Goal: Task Accomplishment & Management: Manage account settings

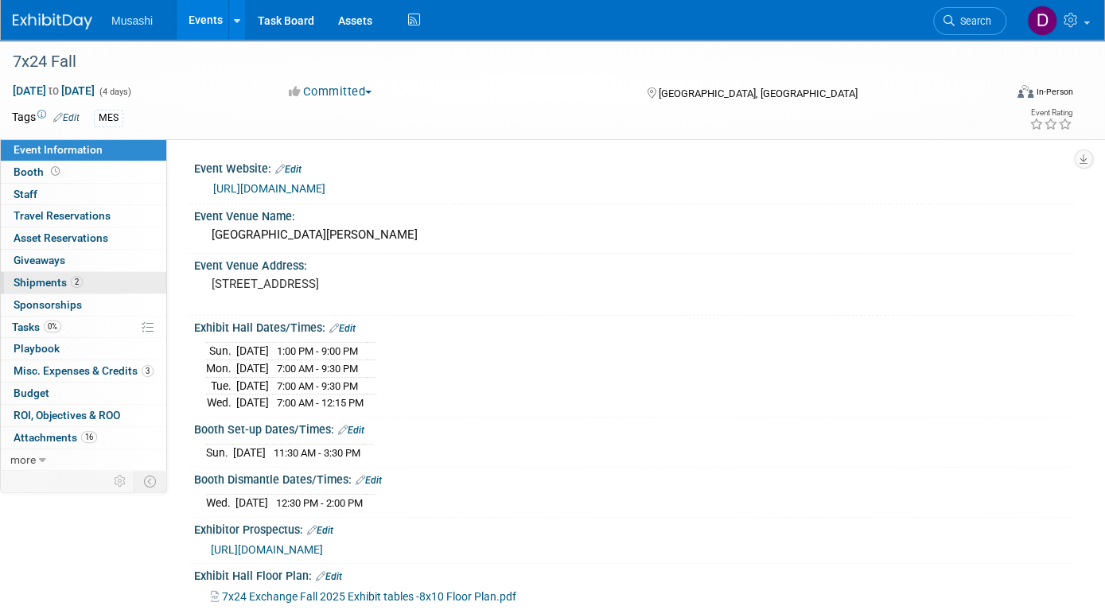
click at [80, 276] on span "Shipments 2" at bounding box center [48, 282] width 69 height 13
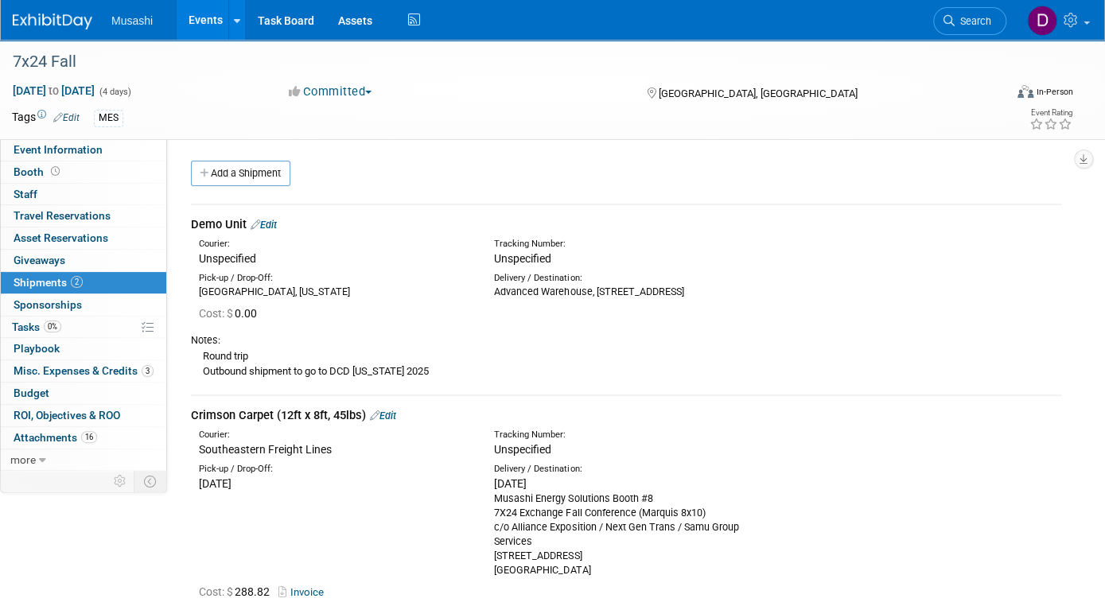
click at [254, 221] on icon at bounding box center [256, 225] width 10 height 10
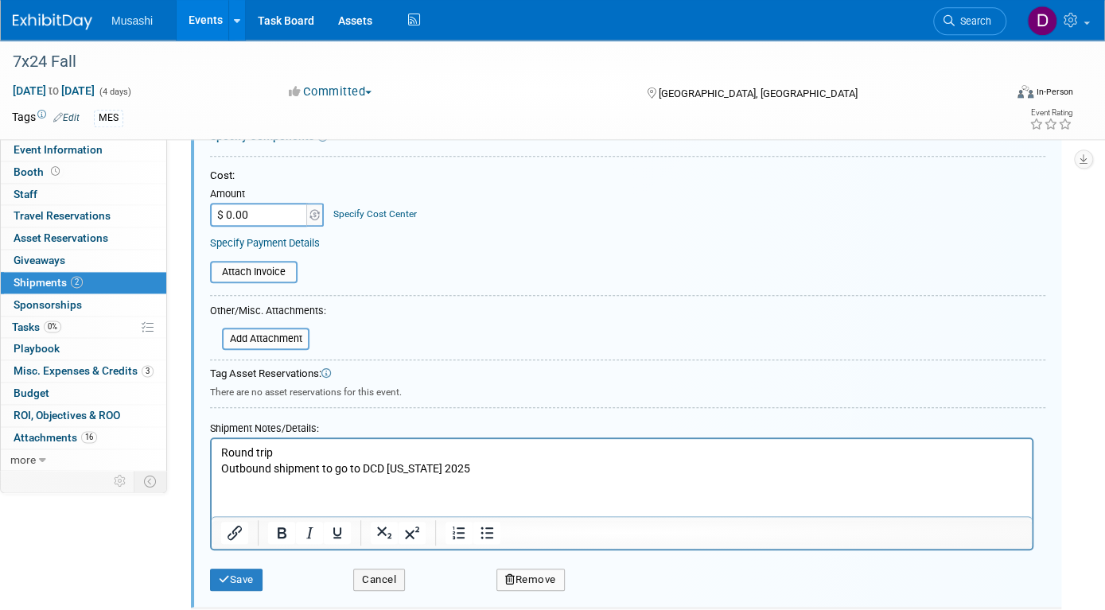
scroll to position [299, 0]
click at [468, 473] on p "Round trip Outbound shipment to go to [GEOGRAPHIC_DATA] [US_STATE] 2025" at bounding box center [622, 460] width 802 height 31
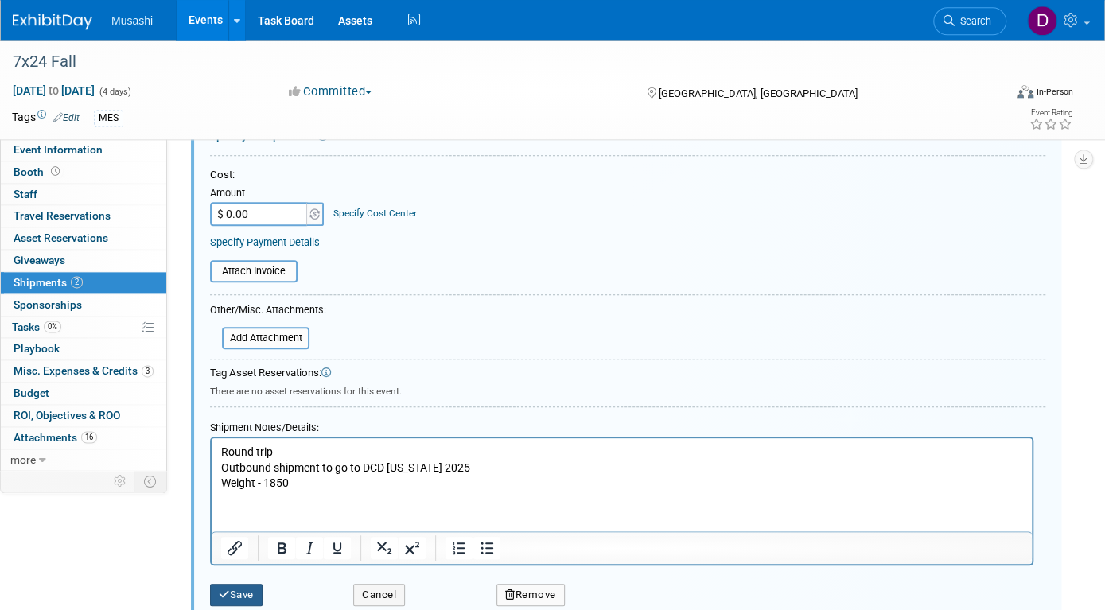
click at [244, 585] on button "Save" at bounding box center [236, 595] width 52 height 22
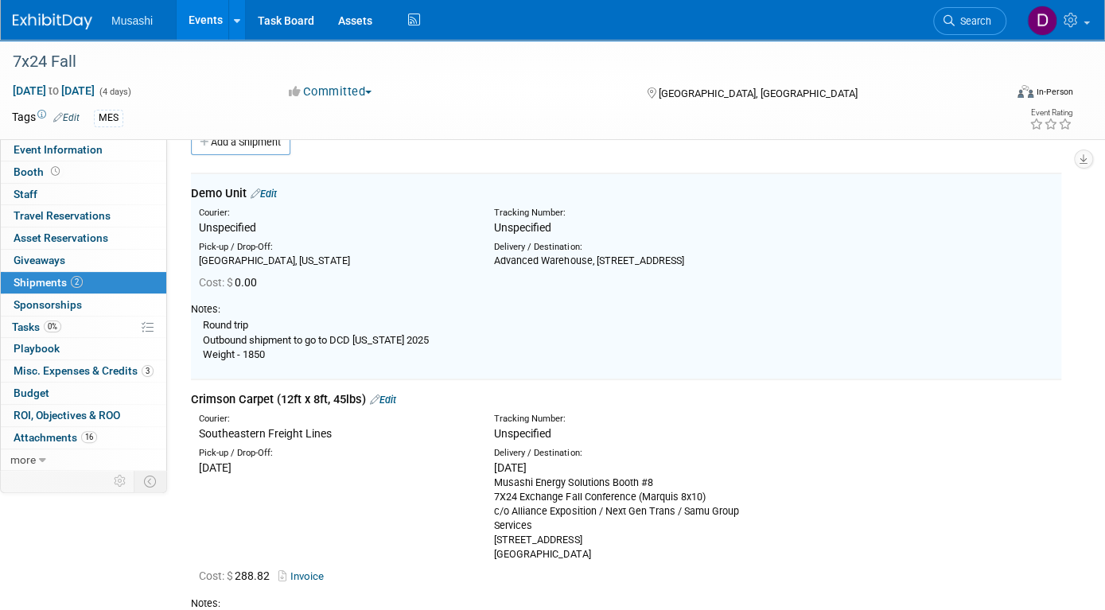
scroll to position [23, 0]
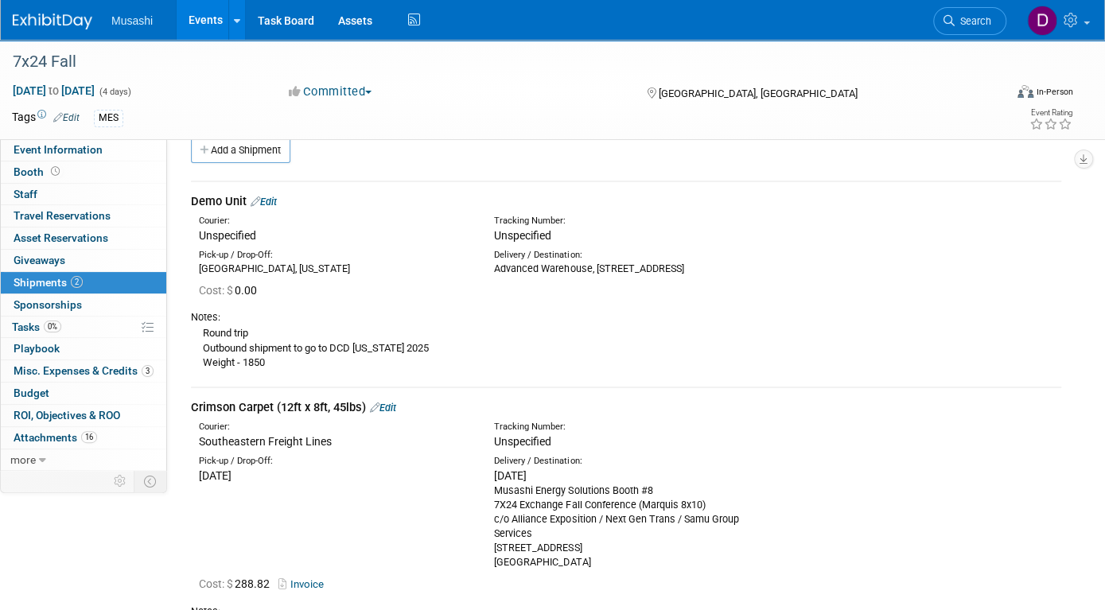
click at [72, 12] on link at bounding box center [62, 13] width 99 height 13
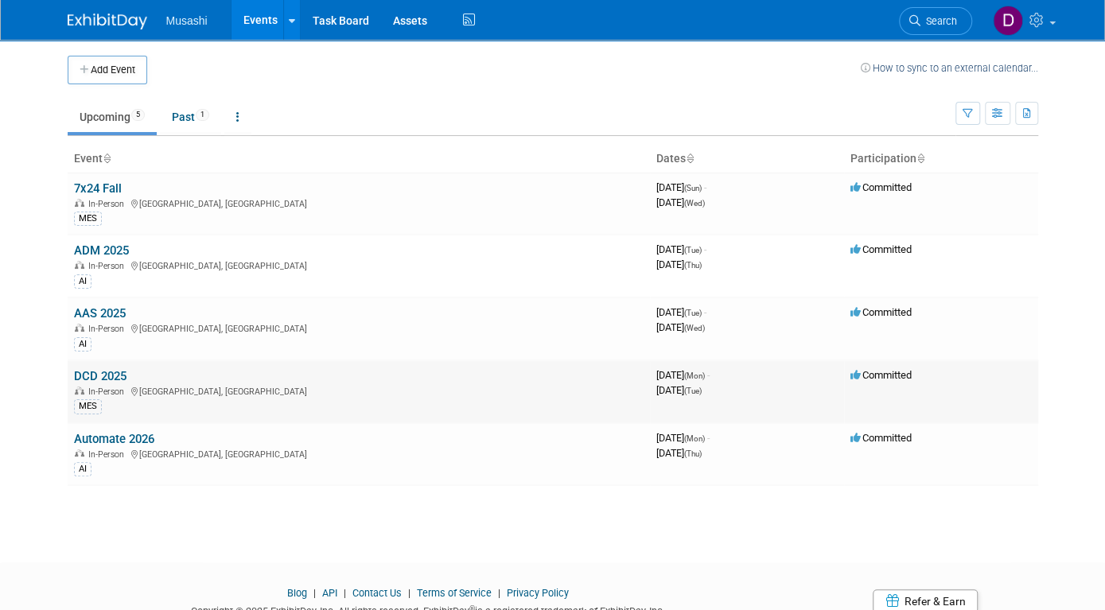
click at [103, 373] on link "DCD 2025" at bounding box center [100, 376] width 52 height 14
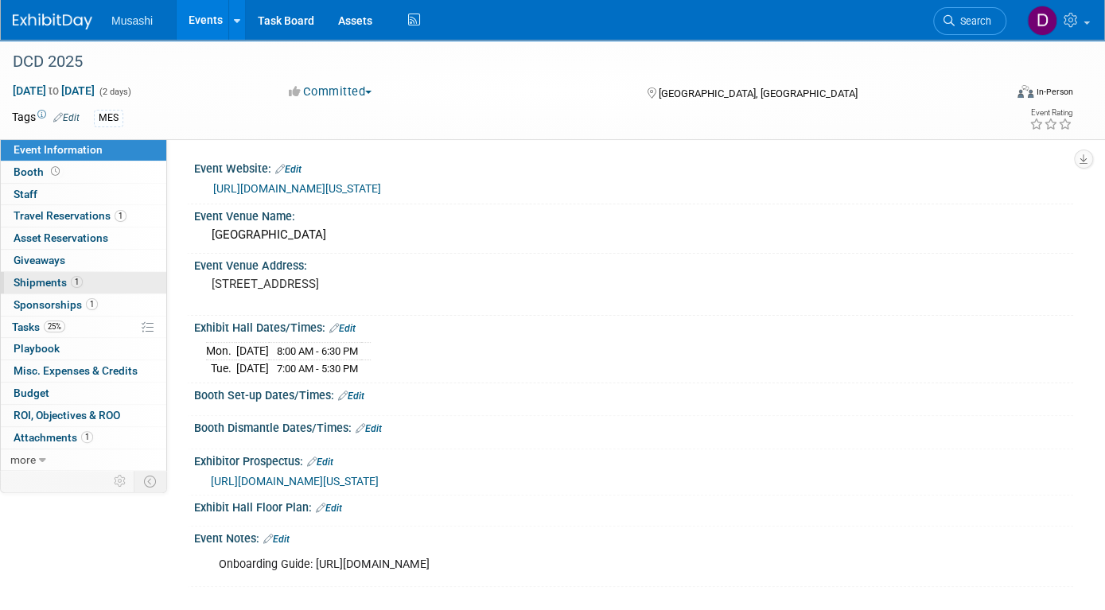
click at [104, 278] on link "1 Shipments 1" at bounding box center [83, 282] width 165 height 21
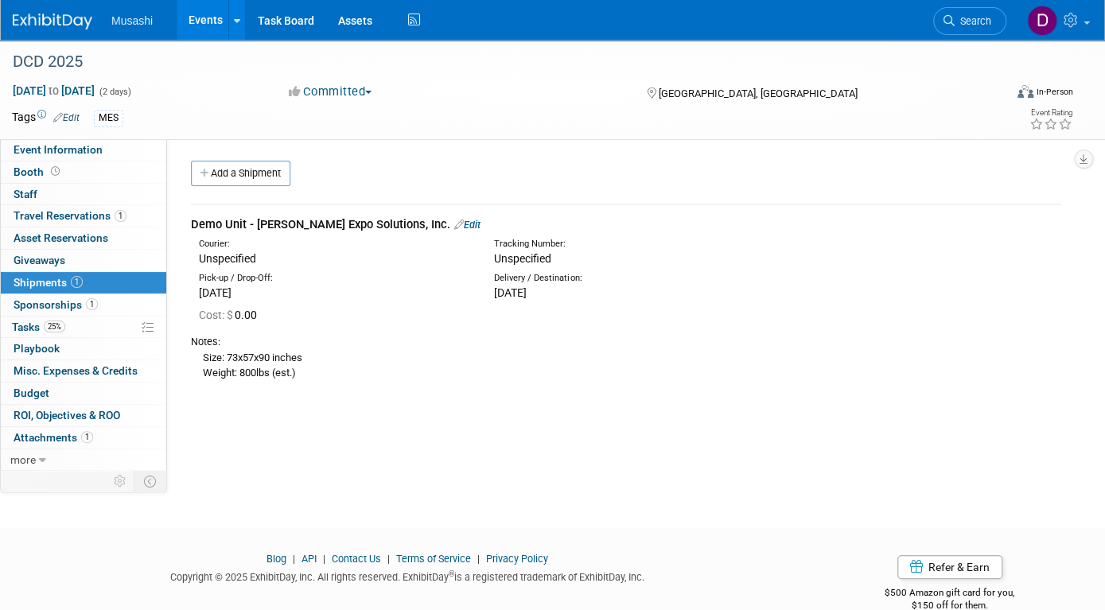
click at [454, 222] on icon at bounding box center [459, 225] width 10 height 10
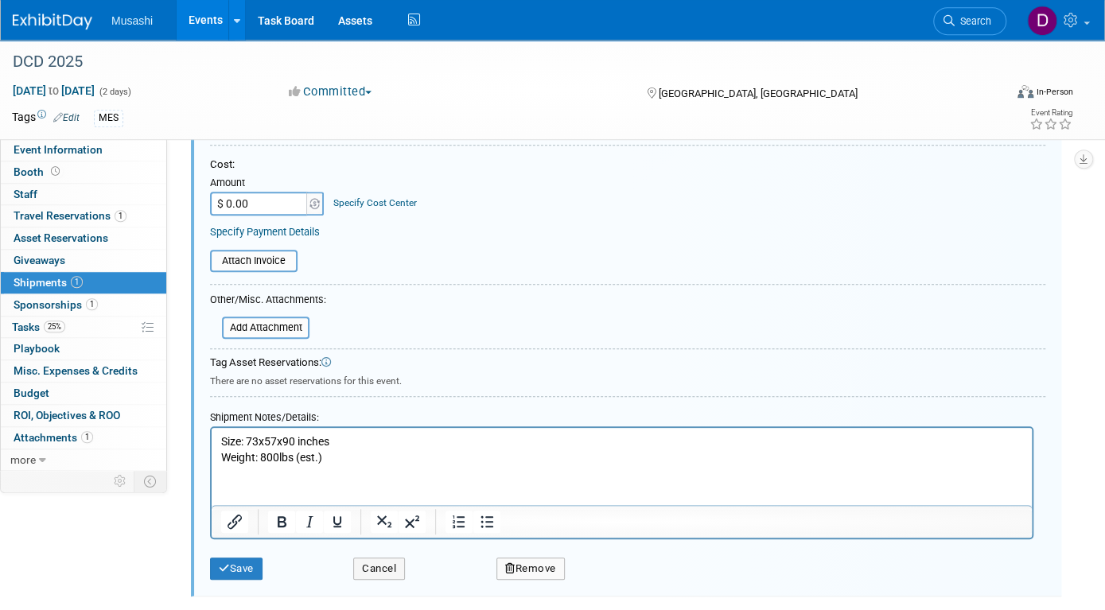
scroll to position [372, 0]
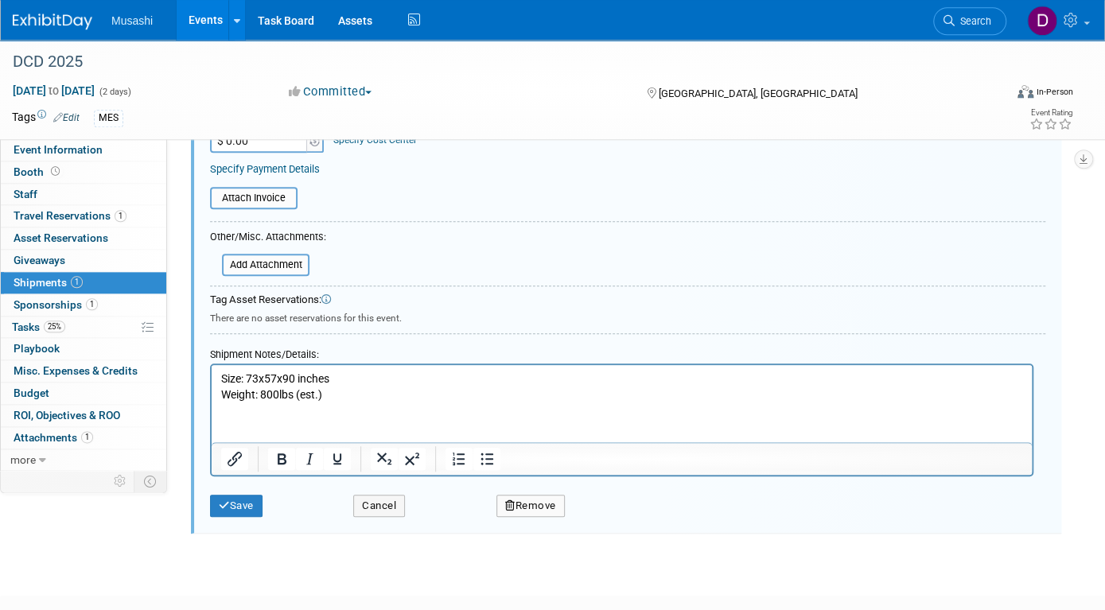
click at [354, 391] on p "Size: 73x57x90 inches Weight: 800lbs (est.)" at bounding box center [622, 386] width 802 height 31
click at [247, 507] on button "Save" at bounding box center [236, 506] width 52 height 22
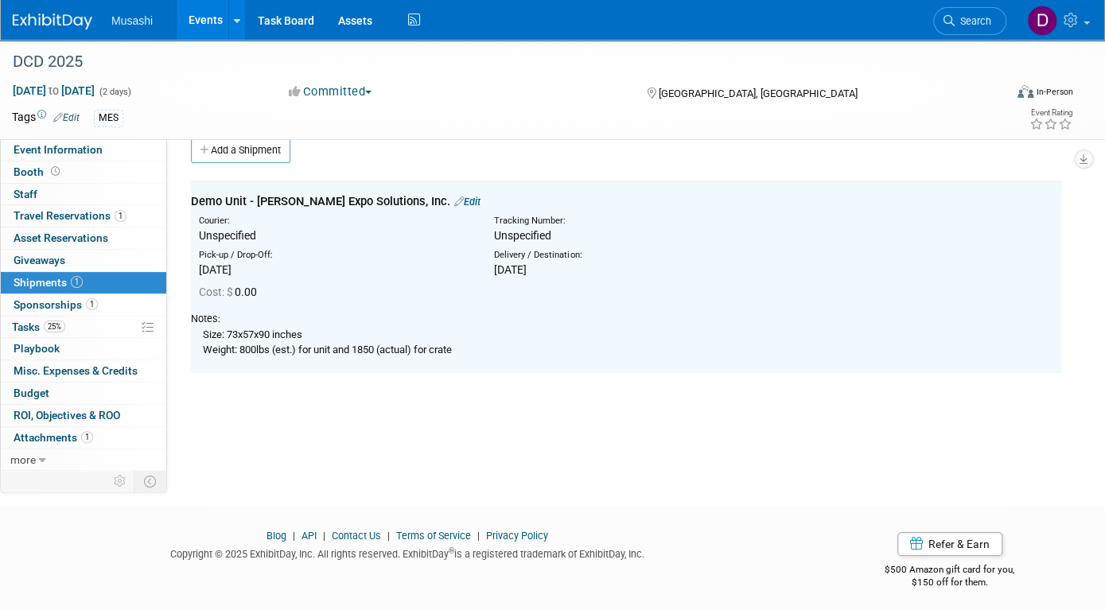
scroll to position [0, 0]
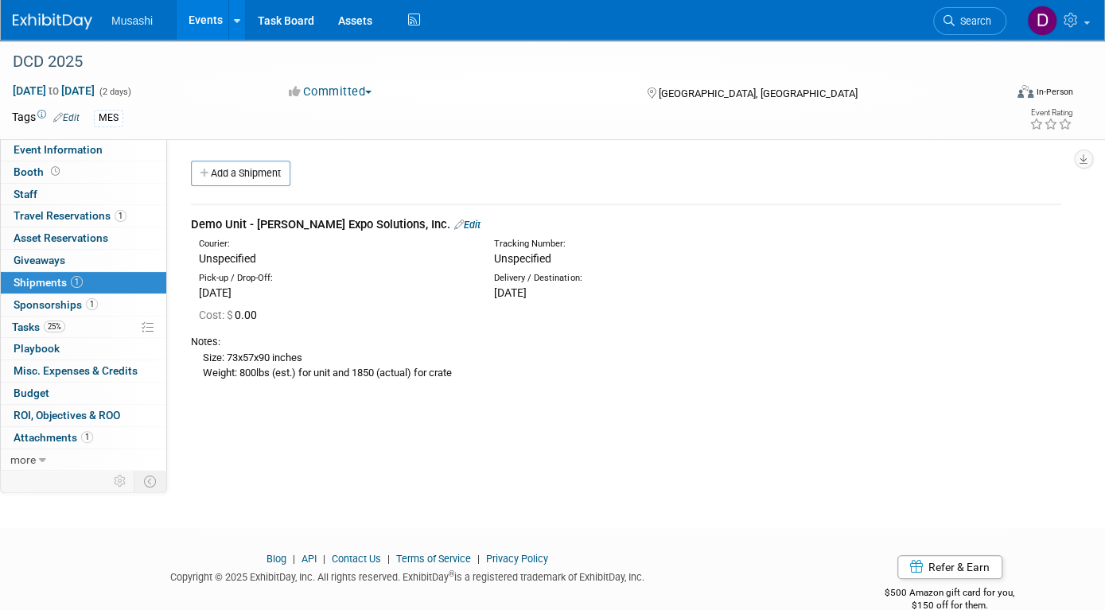
click at [450, 230] on span "Edit" at bounding box center [465, 225] width 30 height 12
click at [450, 223] on span "Edit" at bounding box center [465, 225] width 30 height 12
click at [404, 218] on div "Demo Unit - WINN Expo Solutions, Inc. Edit" at bounding box center [626, 224] width 870 height 17
click at [454, 220] on icon at bounding box center [459, 225] width 10 height 10
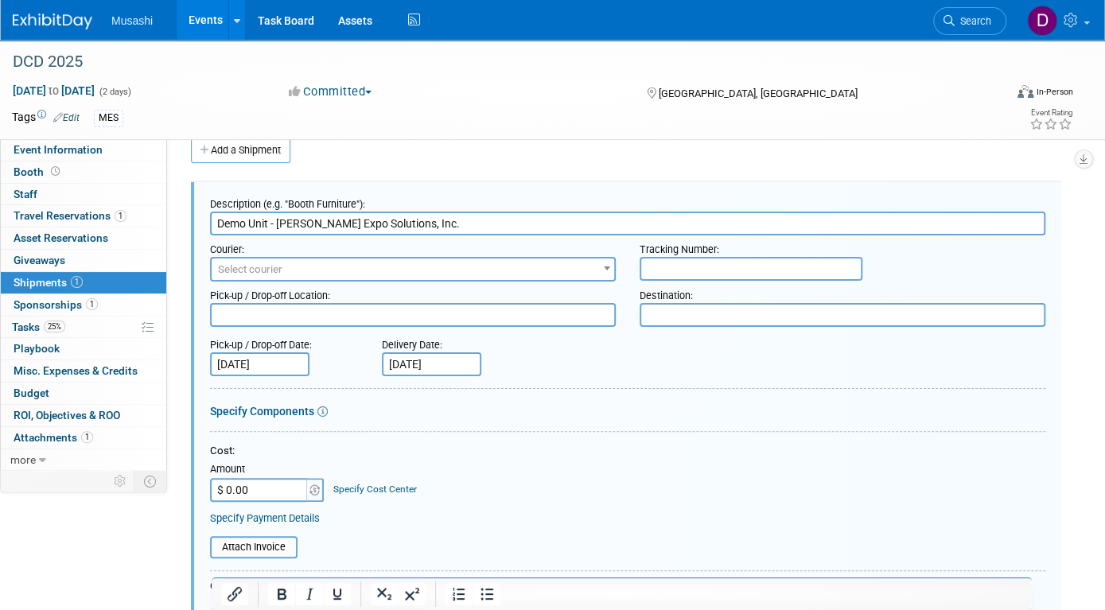
scroll to position [466, 0]
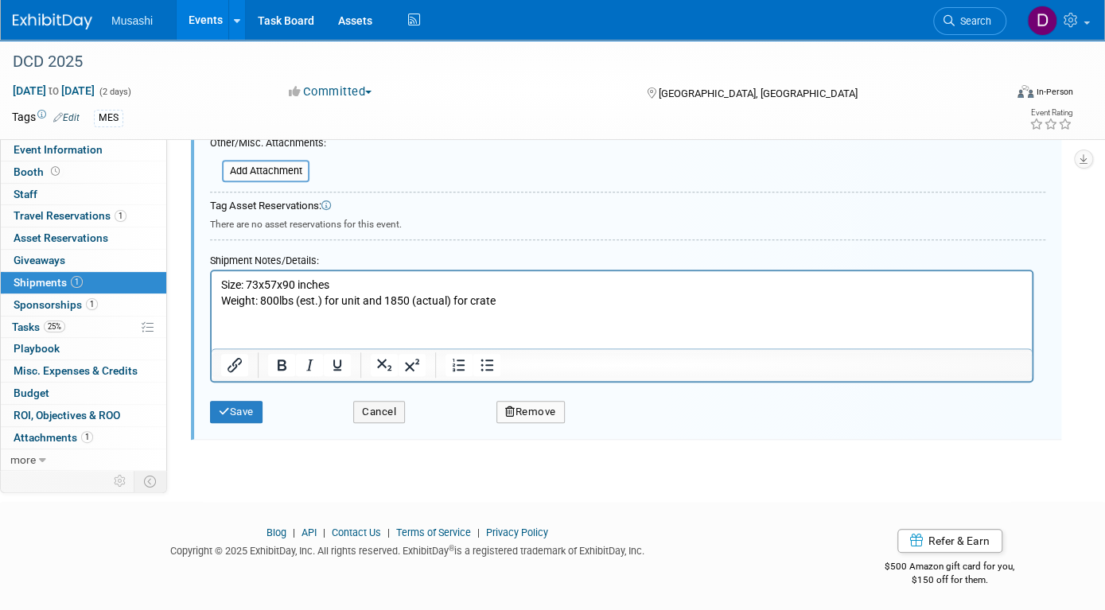
click at [531, 293] on p "Size: 73x57x90 inches Weight: 800lbs (est.) for unit and 1850 (actual) for crate" at bounding box center [622, 293] width 802 height 31
click at [246, 412] on button "Save" at bounding box center [236, 412] width 52 height 22
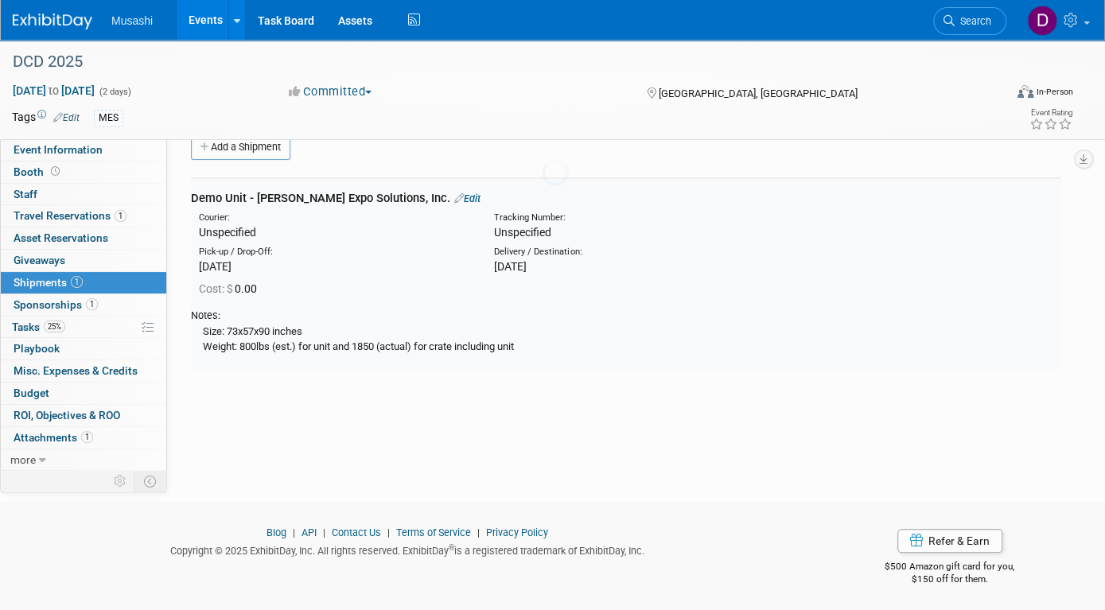
scroll to position [23, 0]
